Goal: Information Seeking & Learning: Understand process/instructions

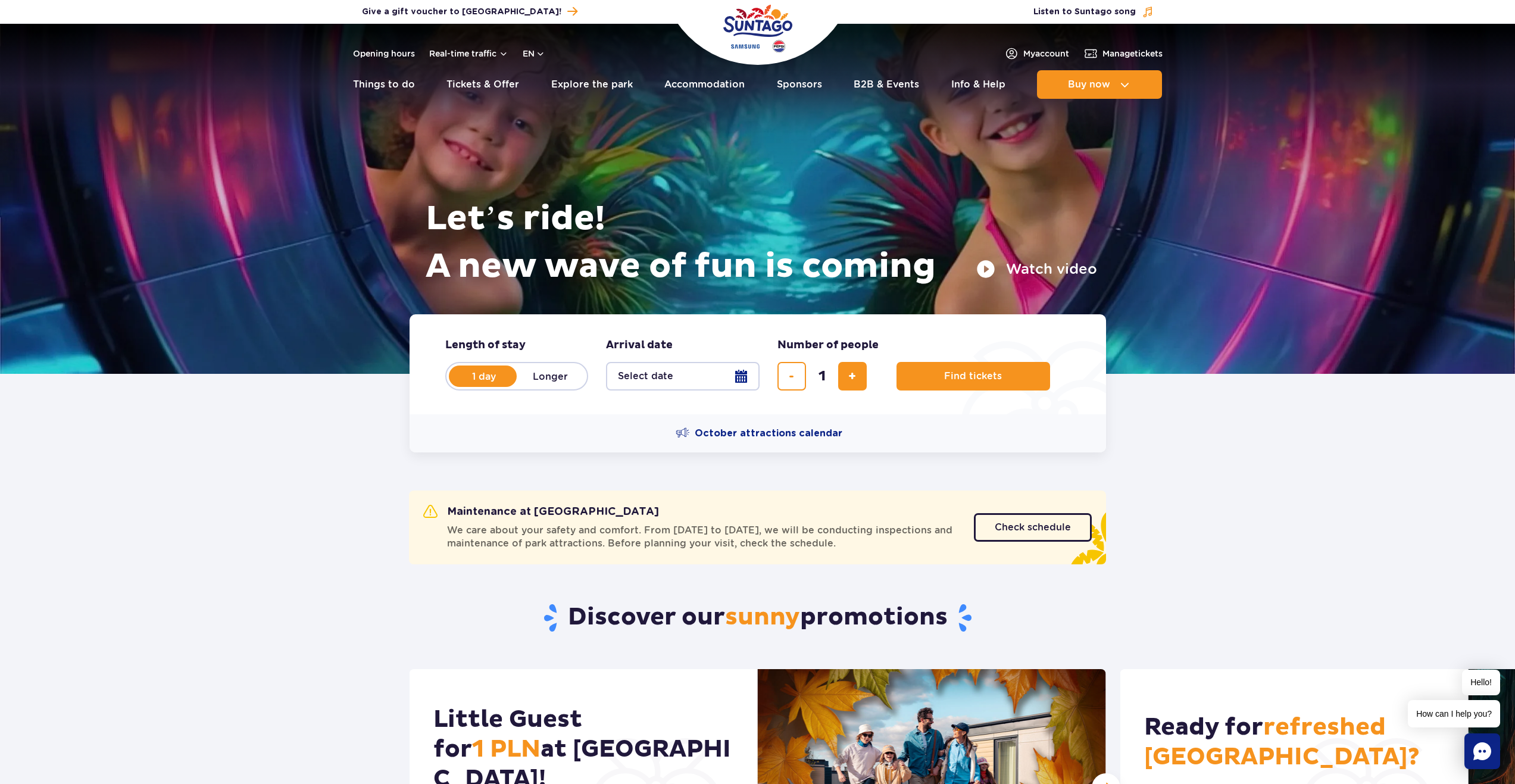
click at [503, 59] on div "Opening hours Real-time traffic en PL EN UA" at bounding box center [449, 54] width 192 height 15
click at [491, 49] on button "Real-time traffic" at bounding box center [468, 54] width 79 height 9
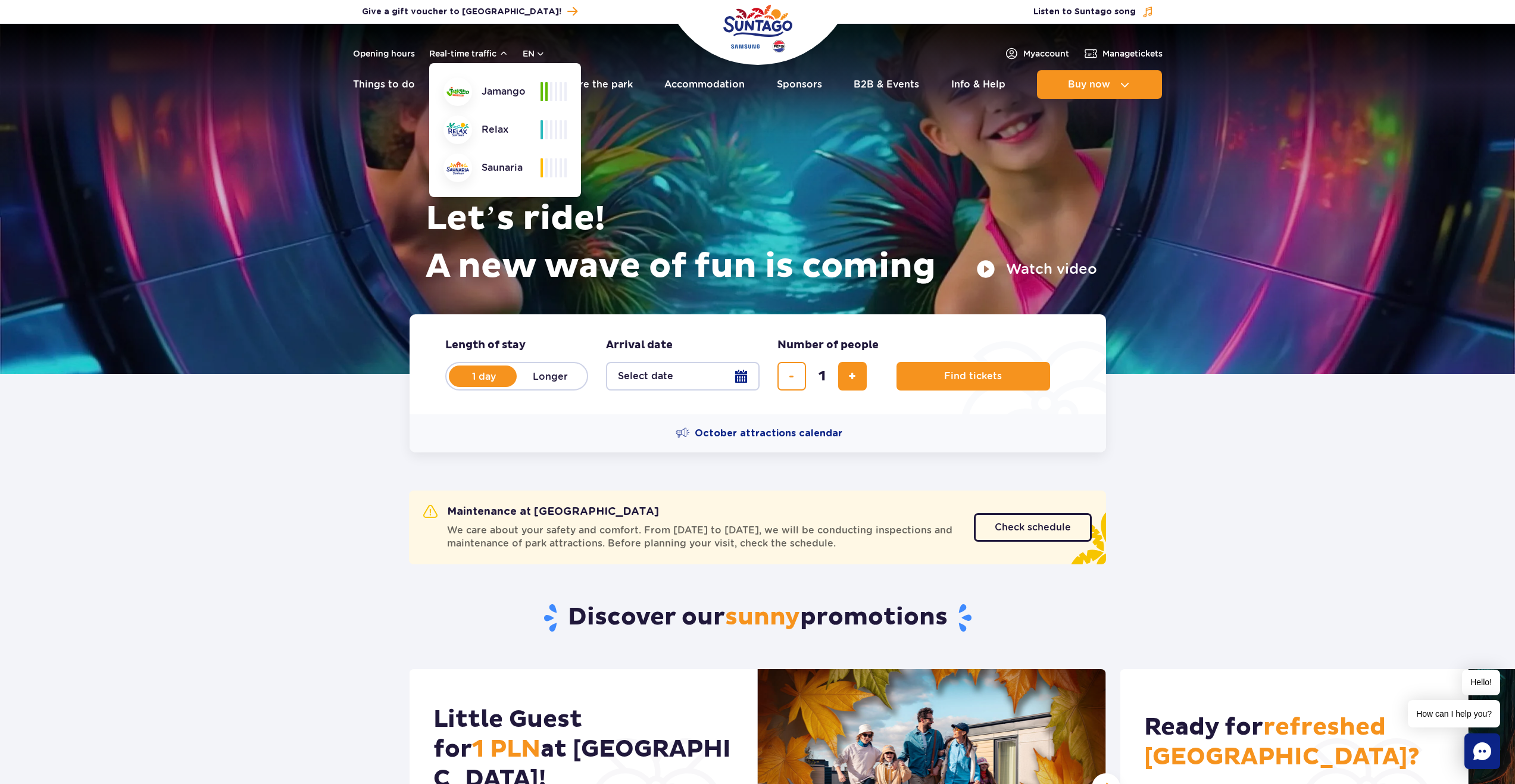
click at [282, 367] on img at bounding box center [758, 199] width 1515 height 350
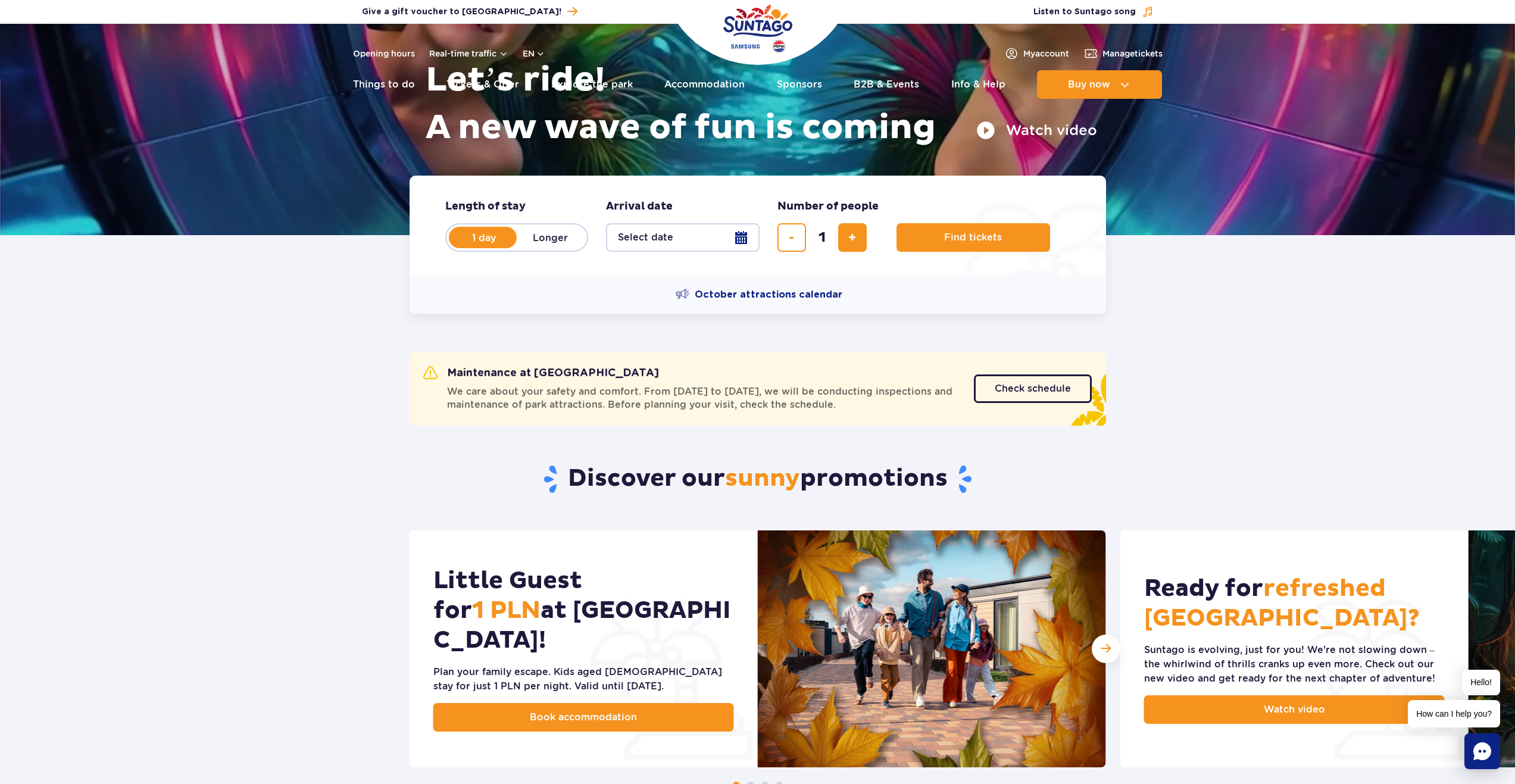
scroll to position [417, 0]
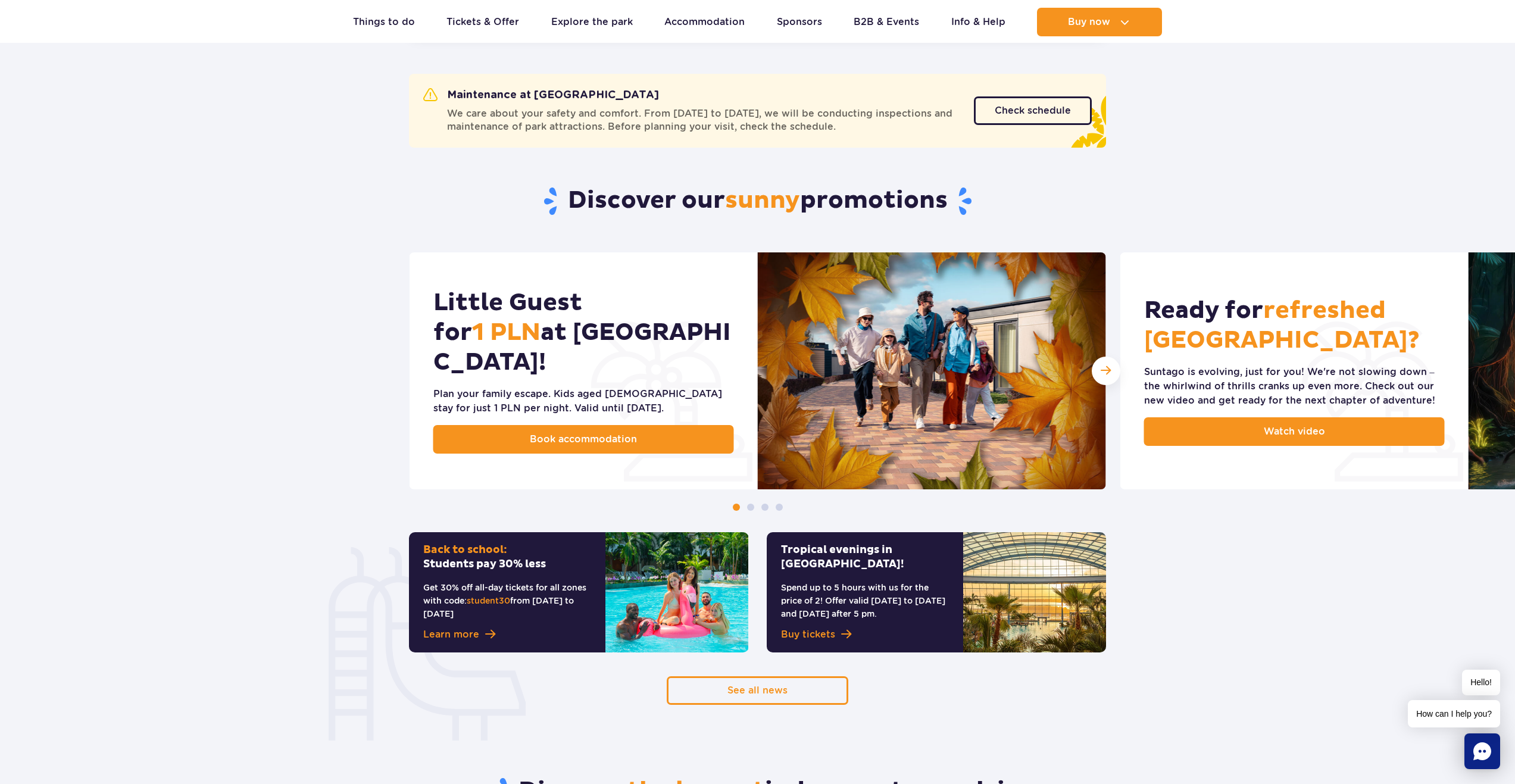
drag, startPoint x: 288, startPoint y: 49, endPoint x: 262, endPoint y: 56, distance: 26.9
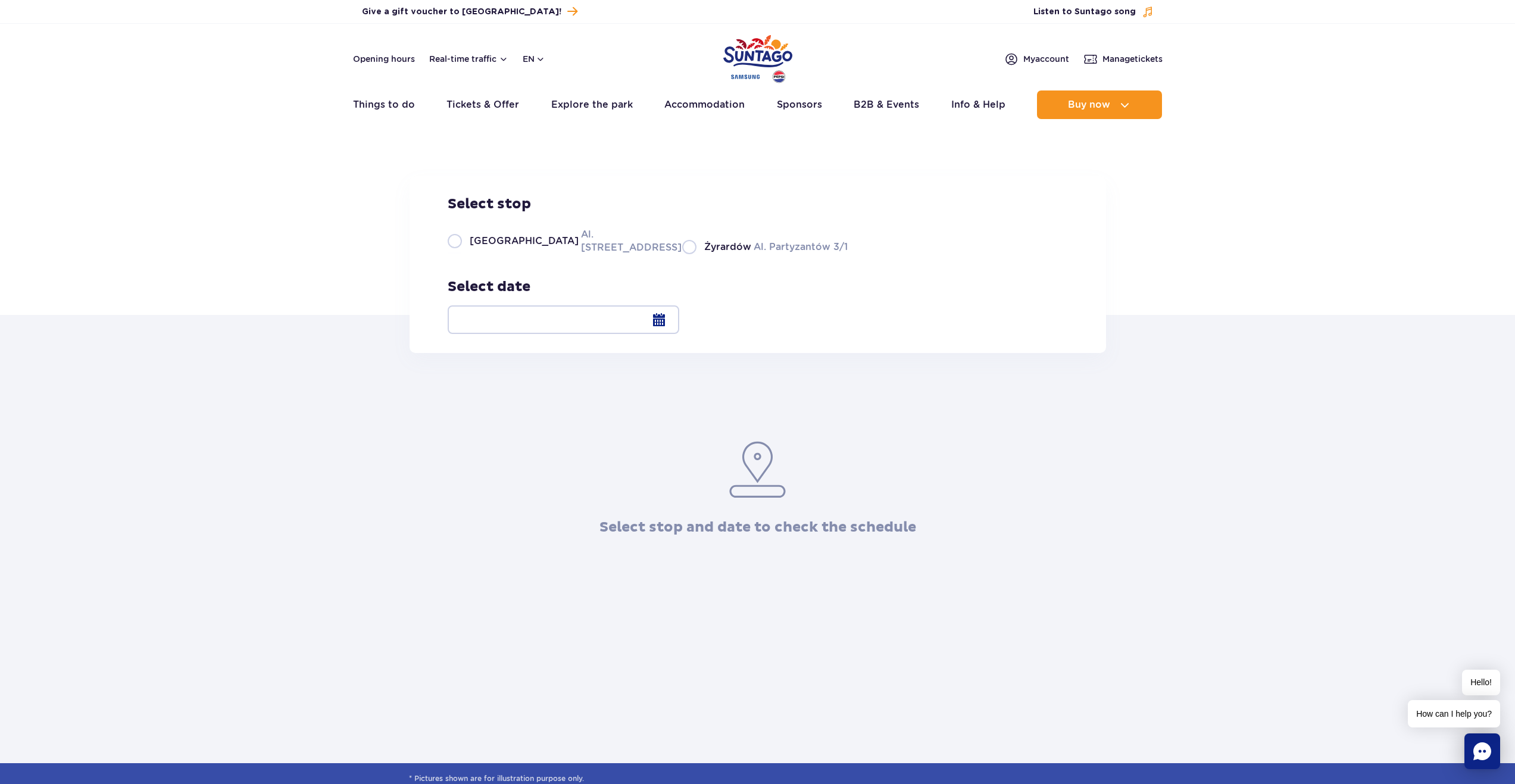
click at [461, 254] on div "Select stop [GEOGRAPHIC_DATA] Al. [STREET_ADDRESS] Partyzantów 3/1" at bounding box center [647, 224] width 400 height 59
click at [454, 254] on label "Warsaw Al. [STREET_ADDRESS]" at bounding box center [558, 241] width 220 height 27
click at [454, 254] on input "Warsaw Al. [STREET_ADDRESS]" at bounding box center [454, 253] width 13 height 3
radio input "true"
click at [1027, 342] on div "Select stop [GEOGRAPHIC_DATA] Al. [STREET_ADDRESS] Partyzantów 3/1 Select date" at bounding box center [758, 265] width 696 height 177
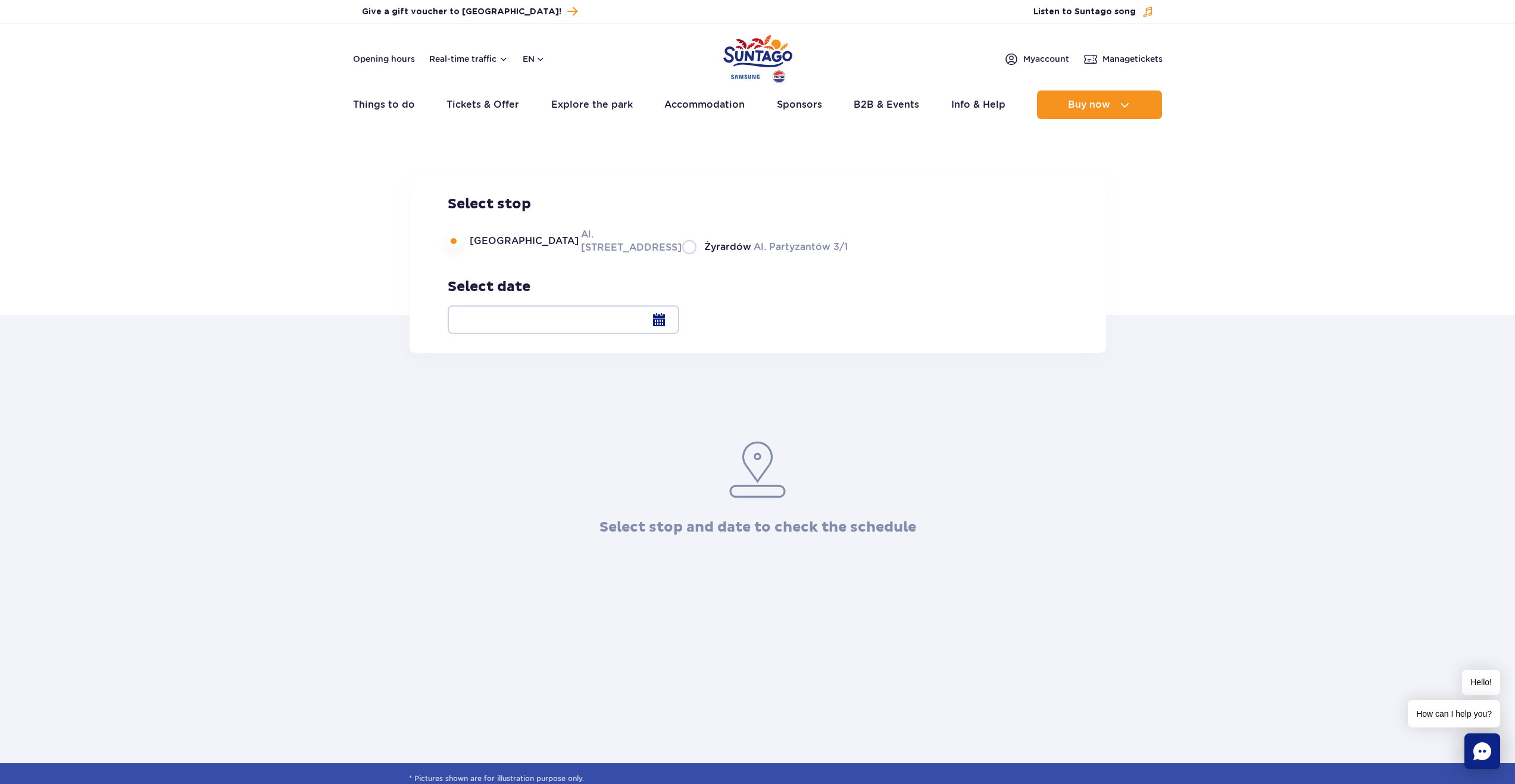
click at [679, 320] on div at bounding box center [563, 319] width 231 height 29
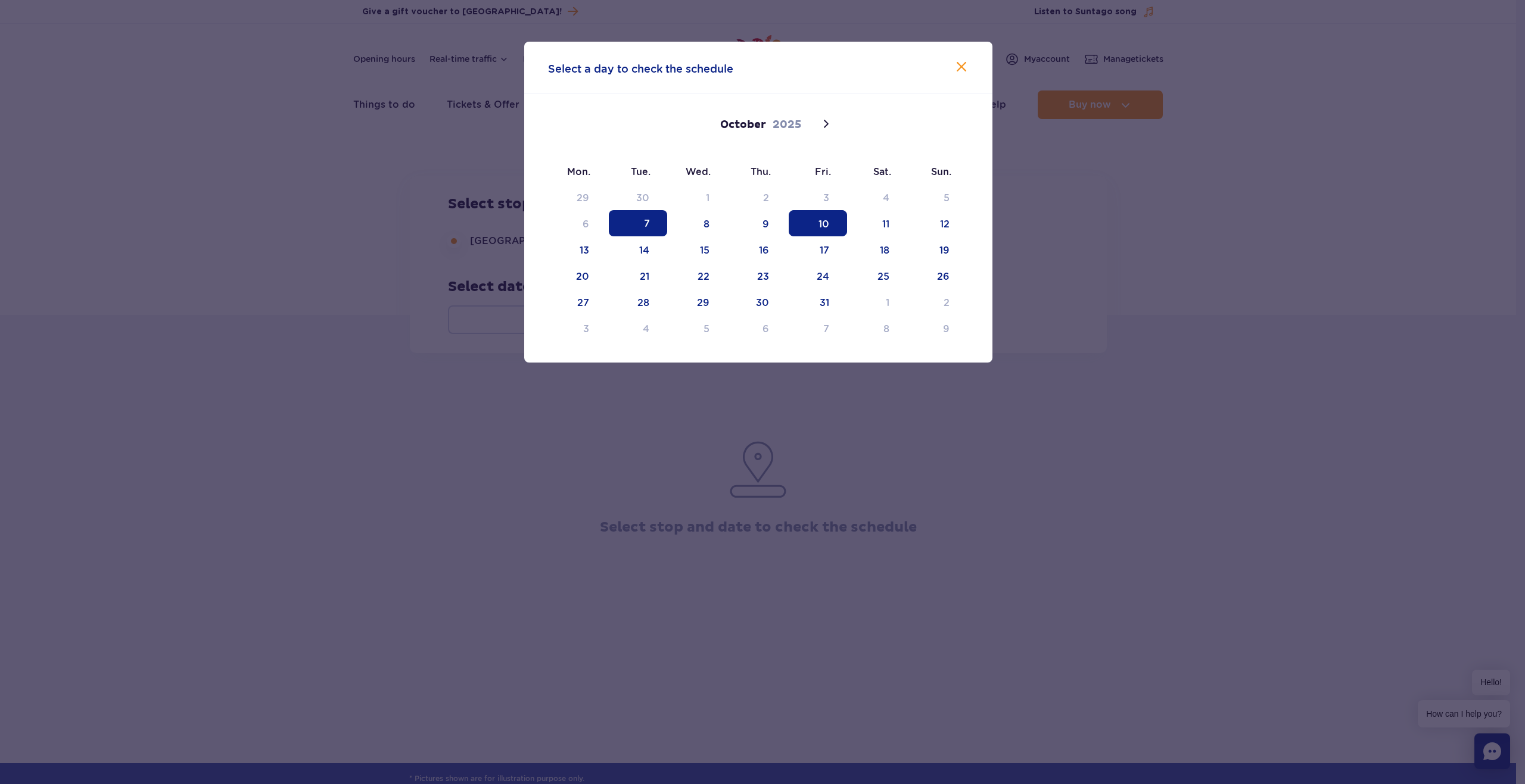
click at [810, 226] on span "10" at bounding box center [818, 223] width 58 height 26
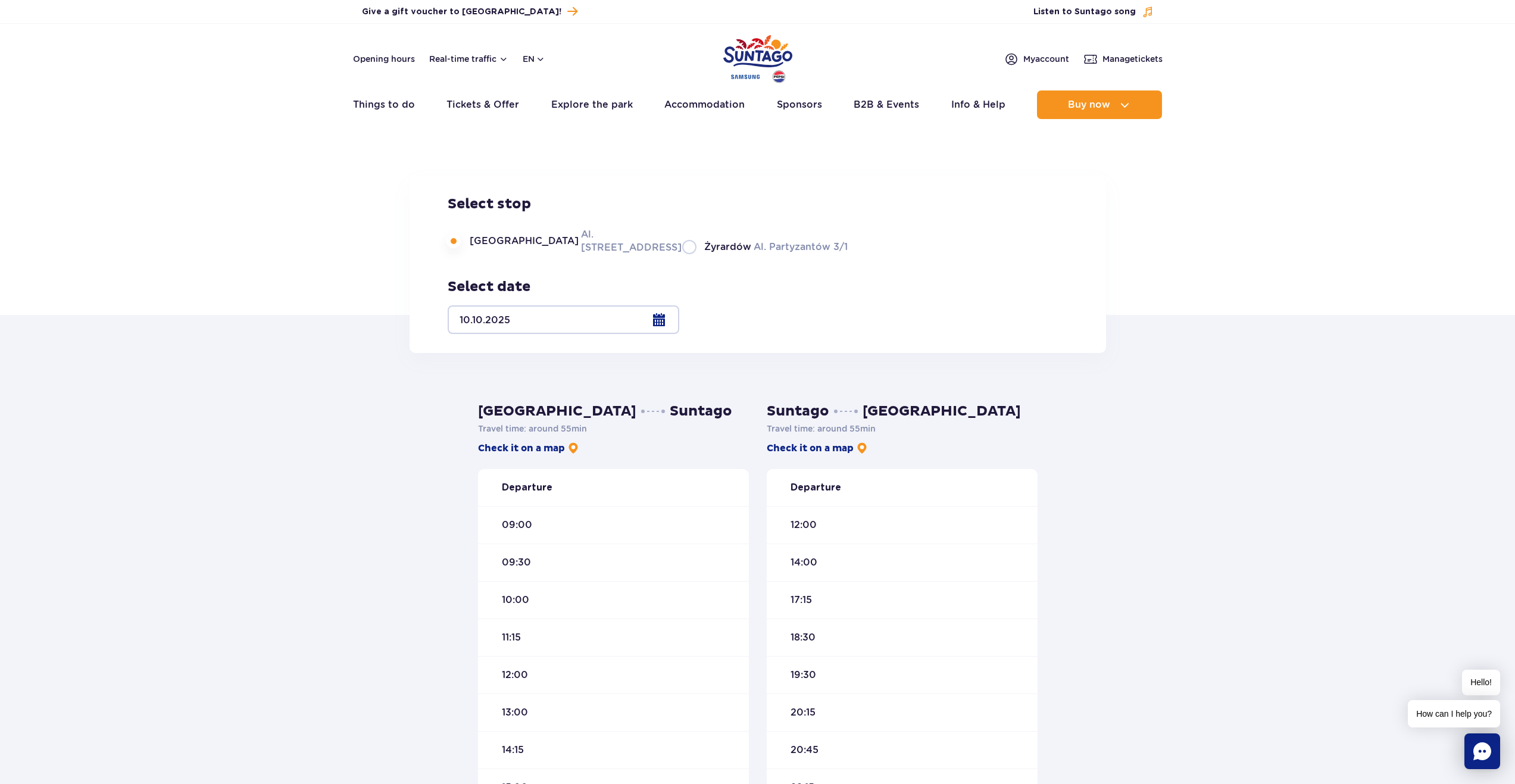
click at [351, 534] on div "Warsaw Suntago Travel time : around 55 min Check it on a map Departure 09:00 09…" at bounding box center [758, 667] width 1515 height 627
click at [514, 446] on link "Check it on a map" at bounding box center [529, 448] width 101 height 13
